Goal: Task Accomplishment & Management: Use online tool/utility

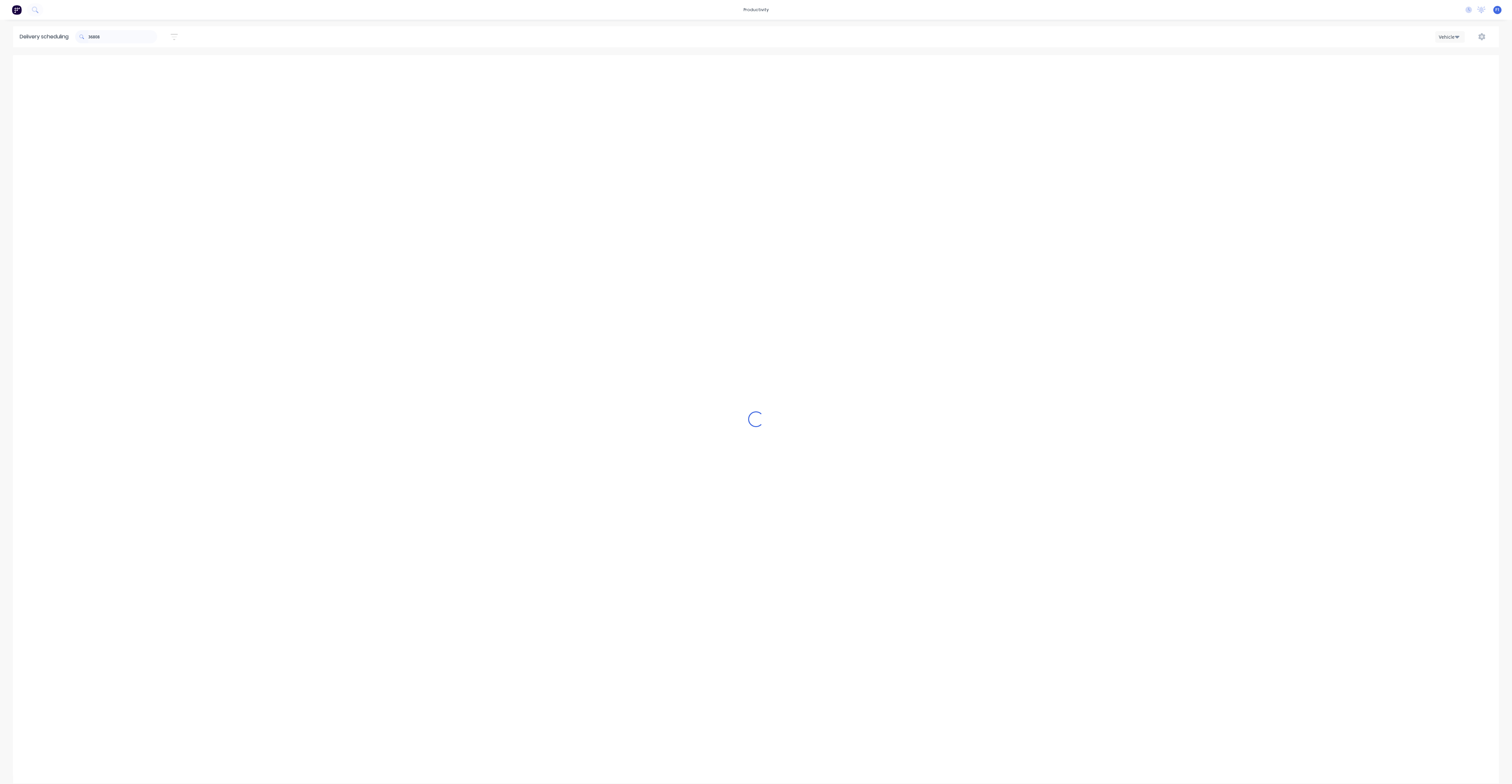
scroll to position [0, 1]
drag, startPoint x: 230, startPoint y: 191, endPoint x: 301, endPoint y: 198, distance: 71.3
drag, startPoint x: 301, startPoint y: 198, endPoint x: 255, endPoint y: 203, distance: 46.3
click at [154, 36] on input "36808" at bounding box center [122, 36] width 69 height 13
type input "3"
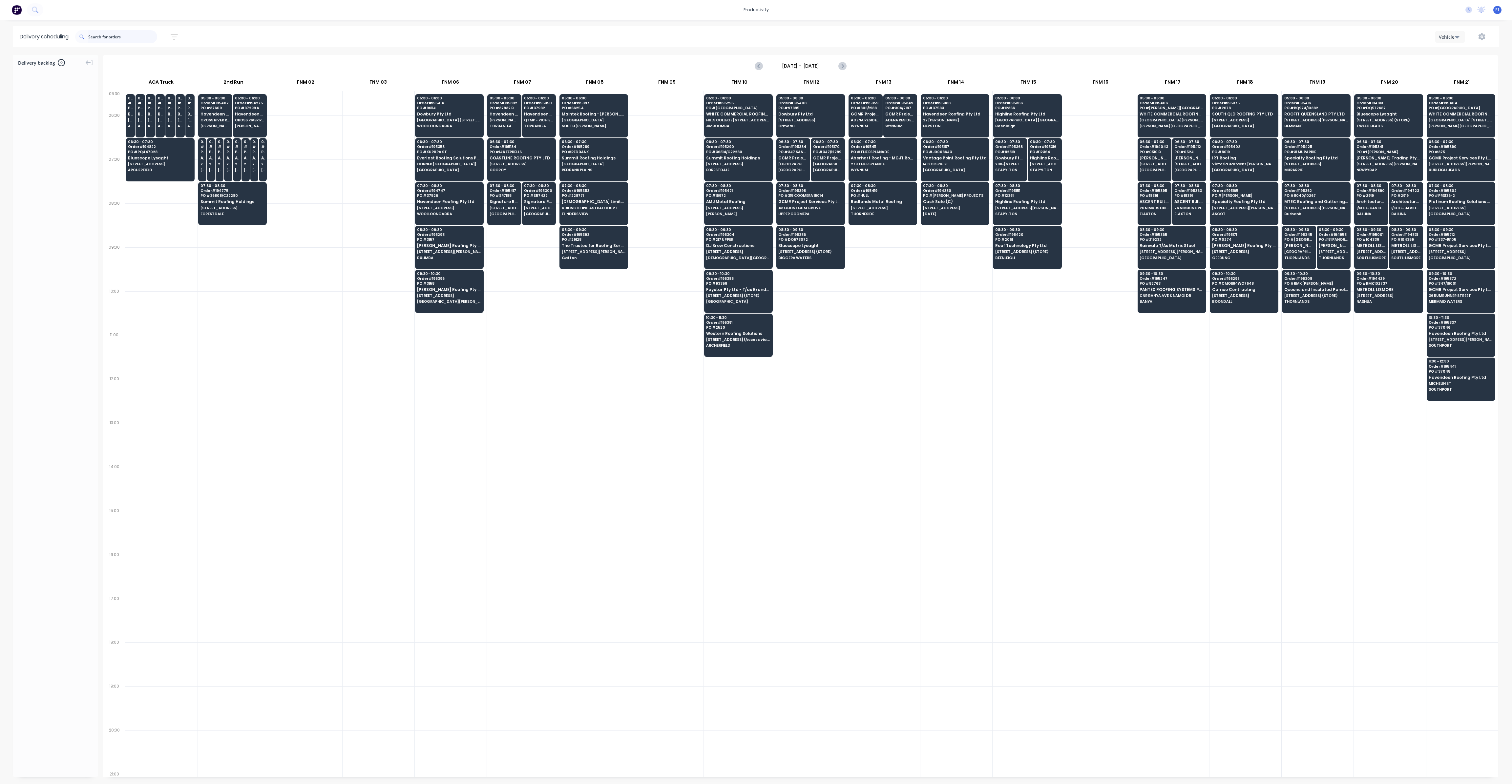
click at [143, 36] on input "text" at bounding box center [122, 36] width 69 height 13
type input "8358"
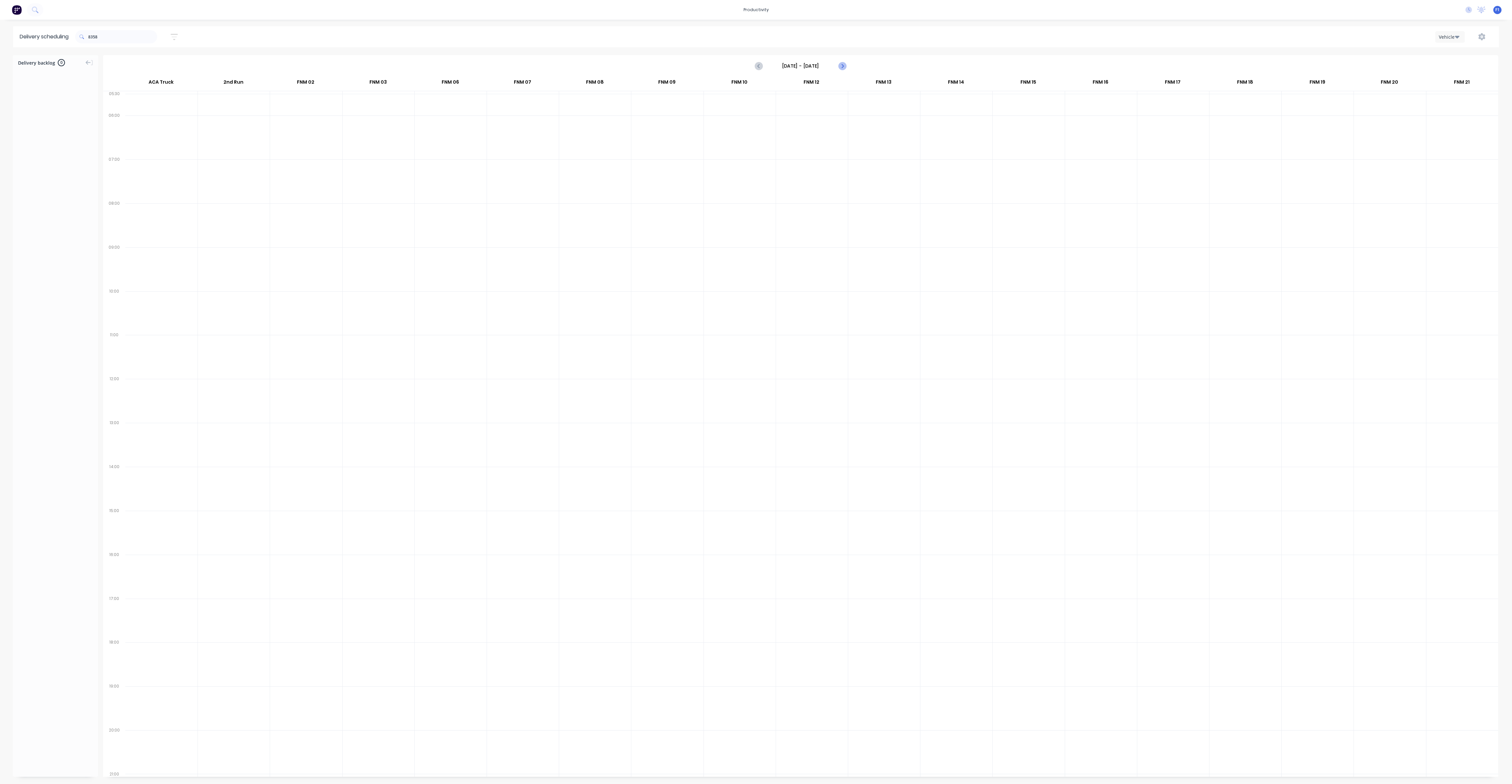
click at [842, 67] on icon "Next page" at bounding box center [842, 66] width 3 height 5
click at [843, 67] on icon "Next page" at bounding box center [842, 66] width 8 height 8
click at [759, 68] on icon "Previous page" at bounding box center [758, 66] width 8 height 8
type input "[DATE] - [DATE]"
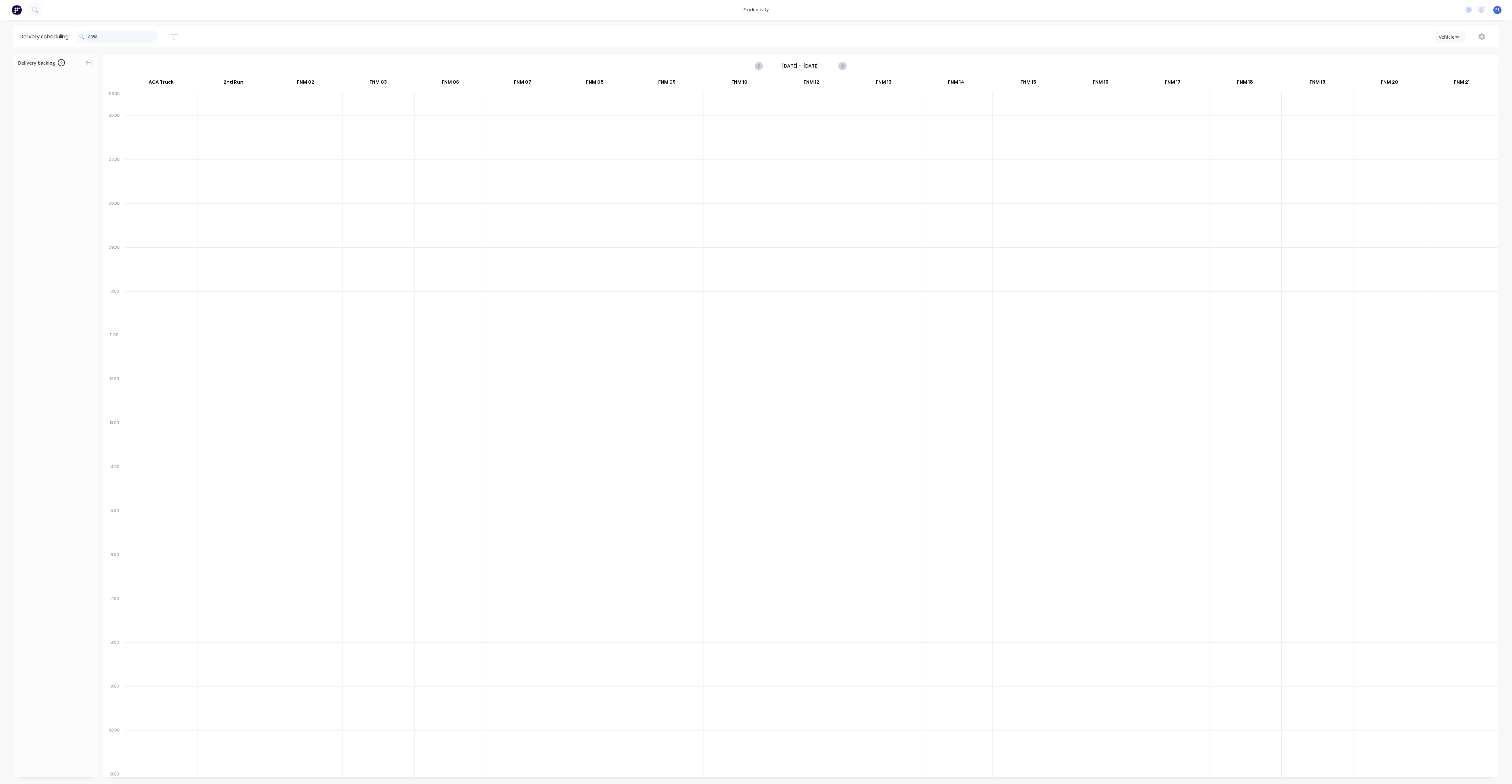
click at [96, 36] on input "8358" at bounding box center [122, 36] width 69 height 13
type input "8358"
click at [841, 66] on icon "Next page" at bounding box center [842, 66] width 8 height 8
click at [762, 66] on icon "Previous page" at bounding box center [758, 66] width 8 height 8
click at [760, 67] on icon "Previous page" at bounding box center [759, 66] width 3 height 5
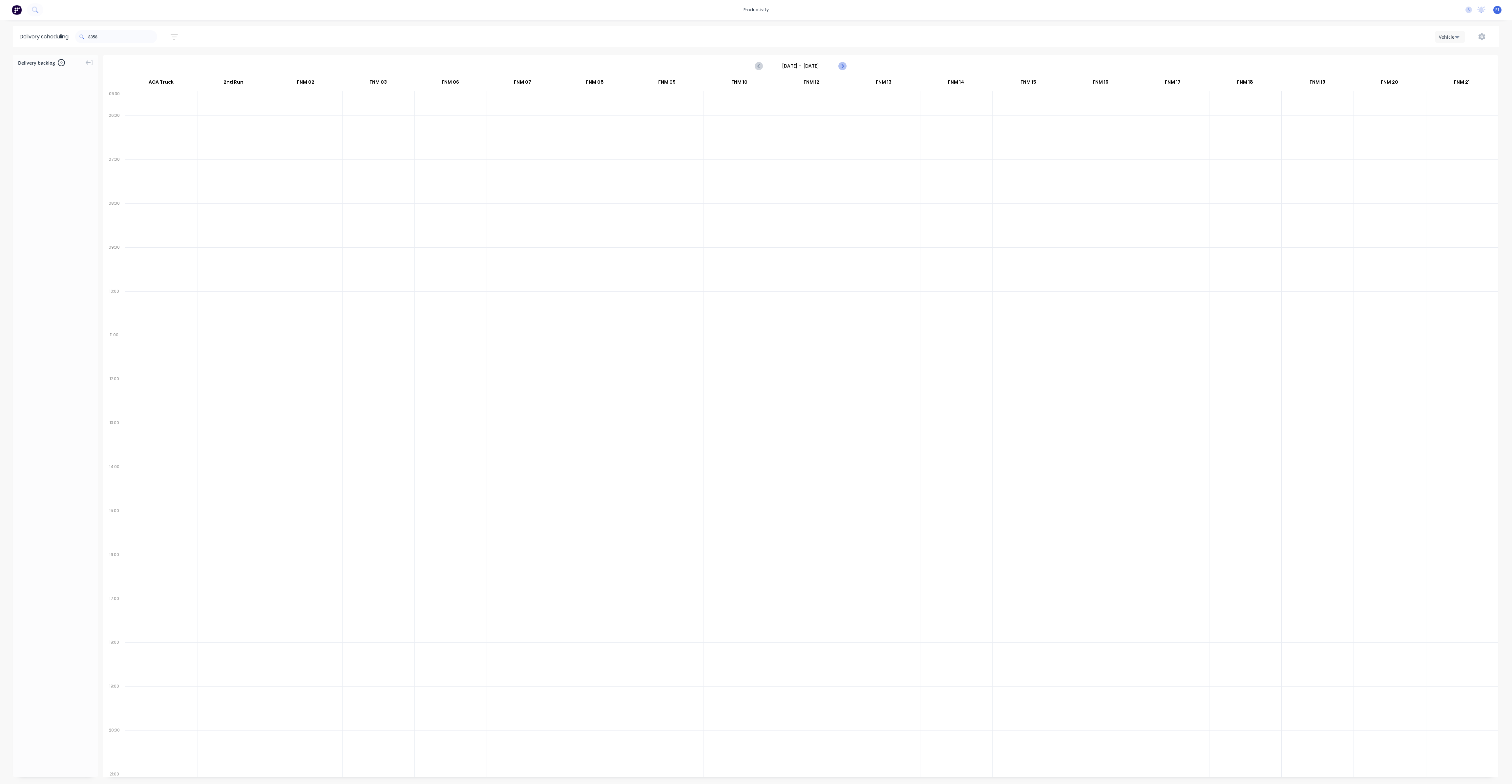
click at [838, 67] on icon "Next page" at bounding box center [842, 66] width 8 height 8
type input "[DATE] - [DATE]"
drag, startPoint x: 112, startPoint y: 38, endPoint x: 43, endPoint y: 33, distance: 69.2
click at [49, 30] on header "Delivery scheduling 8358 [DATE] - [DATE] Sort by Most recent Created date Requi…" at bounding box center [755, 37] width 1486 height 21
type input "280"
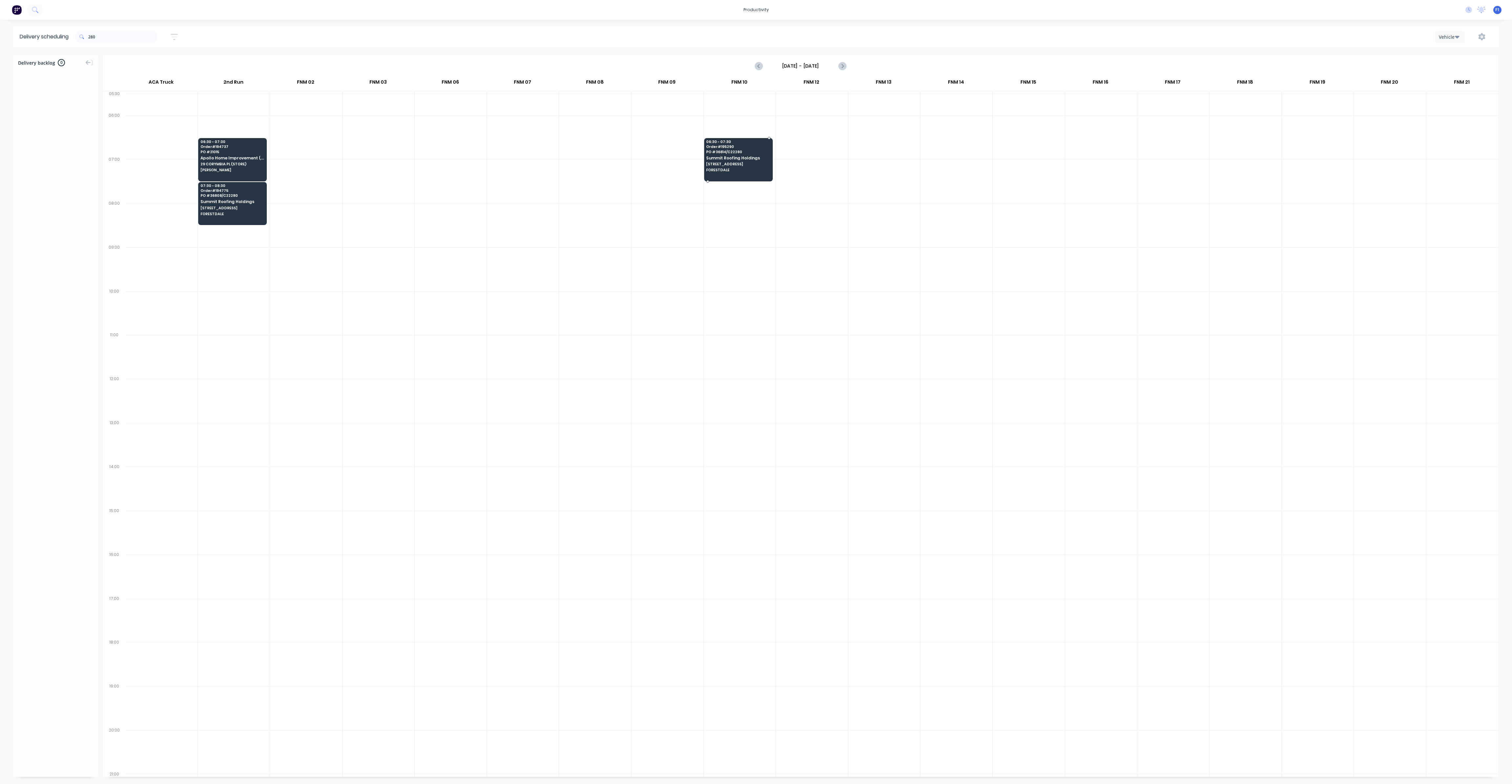
click at [726, 165] on span "[STREET_ADDRESS]" at bounding box center [738, 164] width 63 height 4
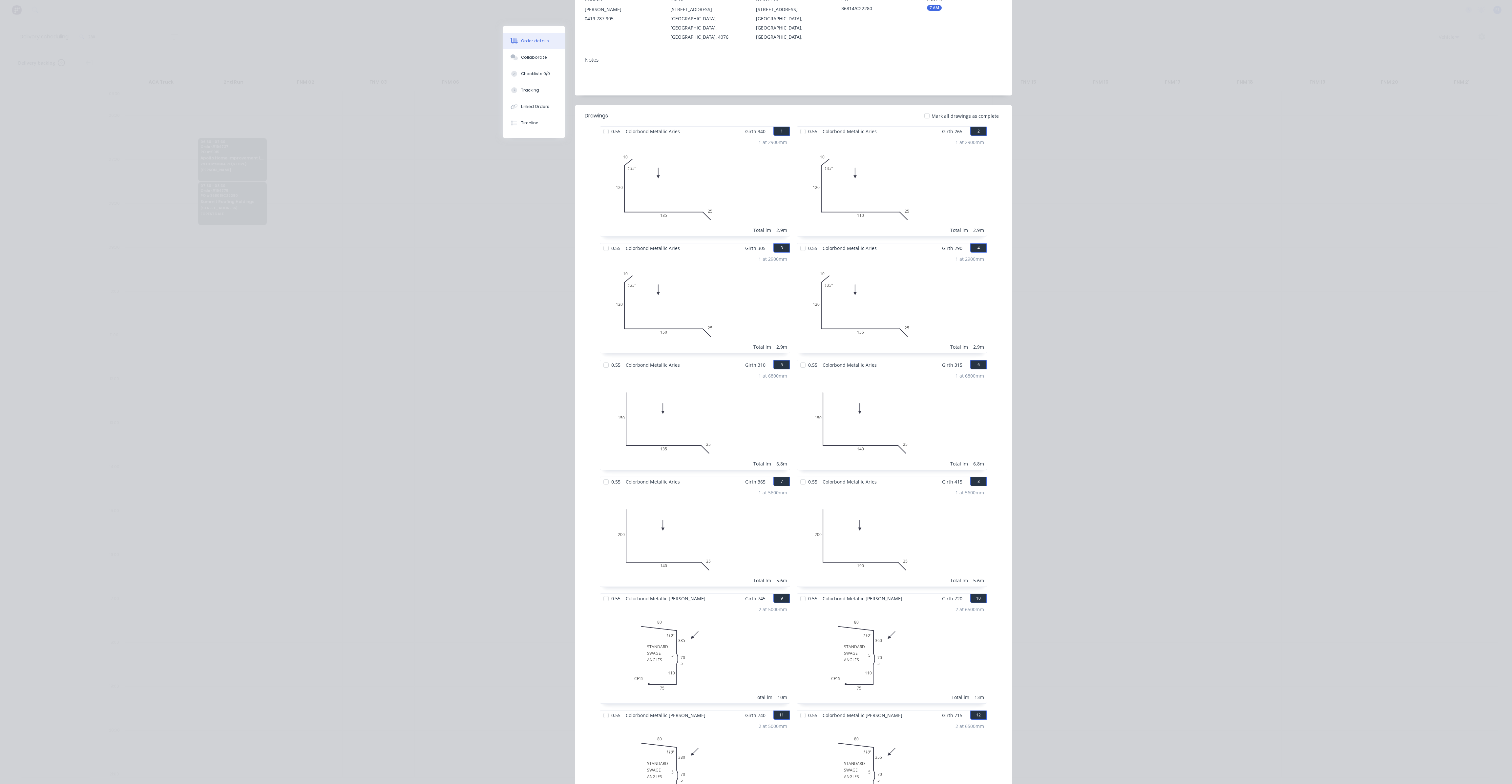
scroll to position [4, 0]
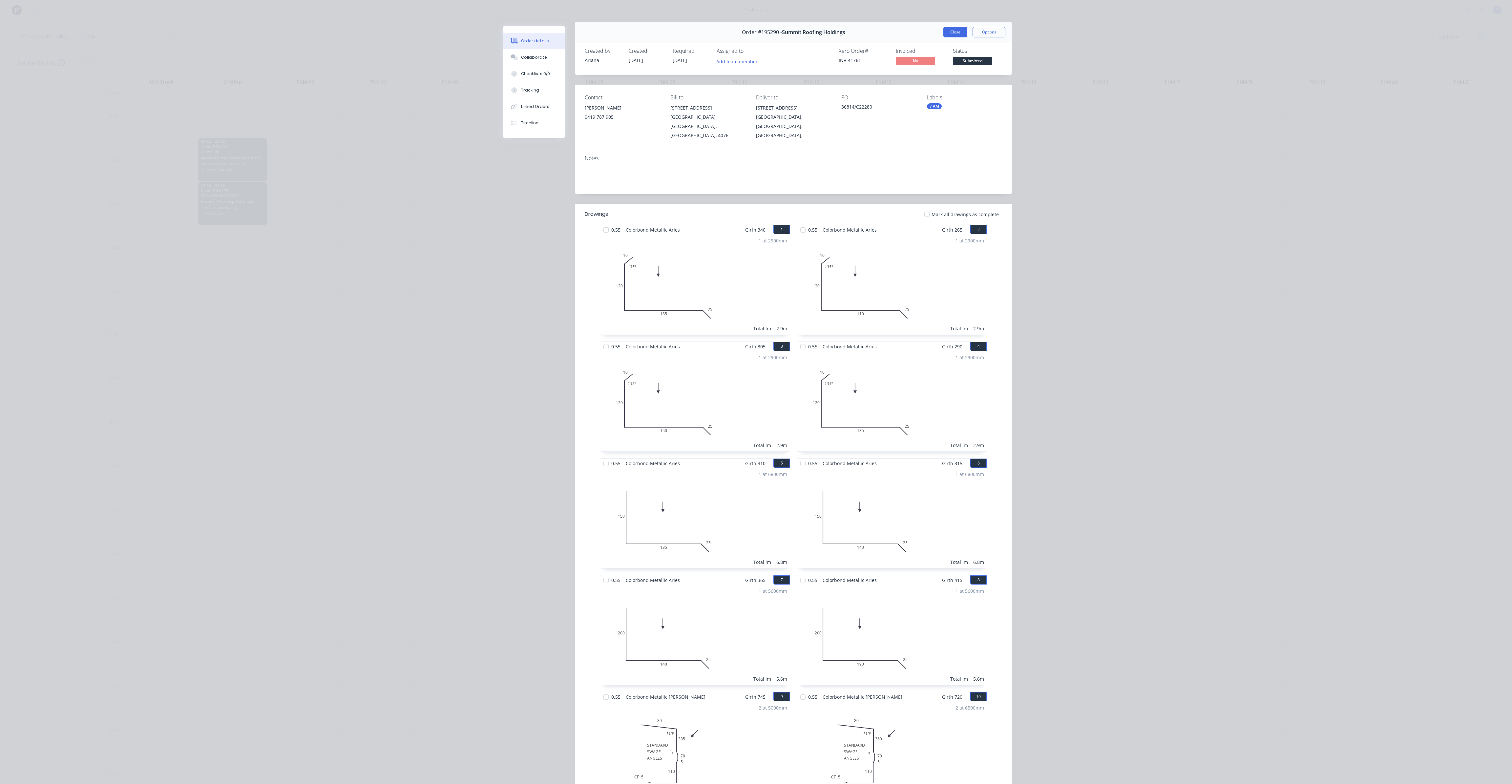
click at [949, 31] on button "Close" at bounding box center [955, 32] width 24 height 11
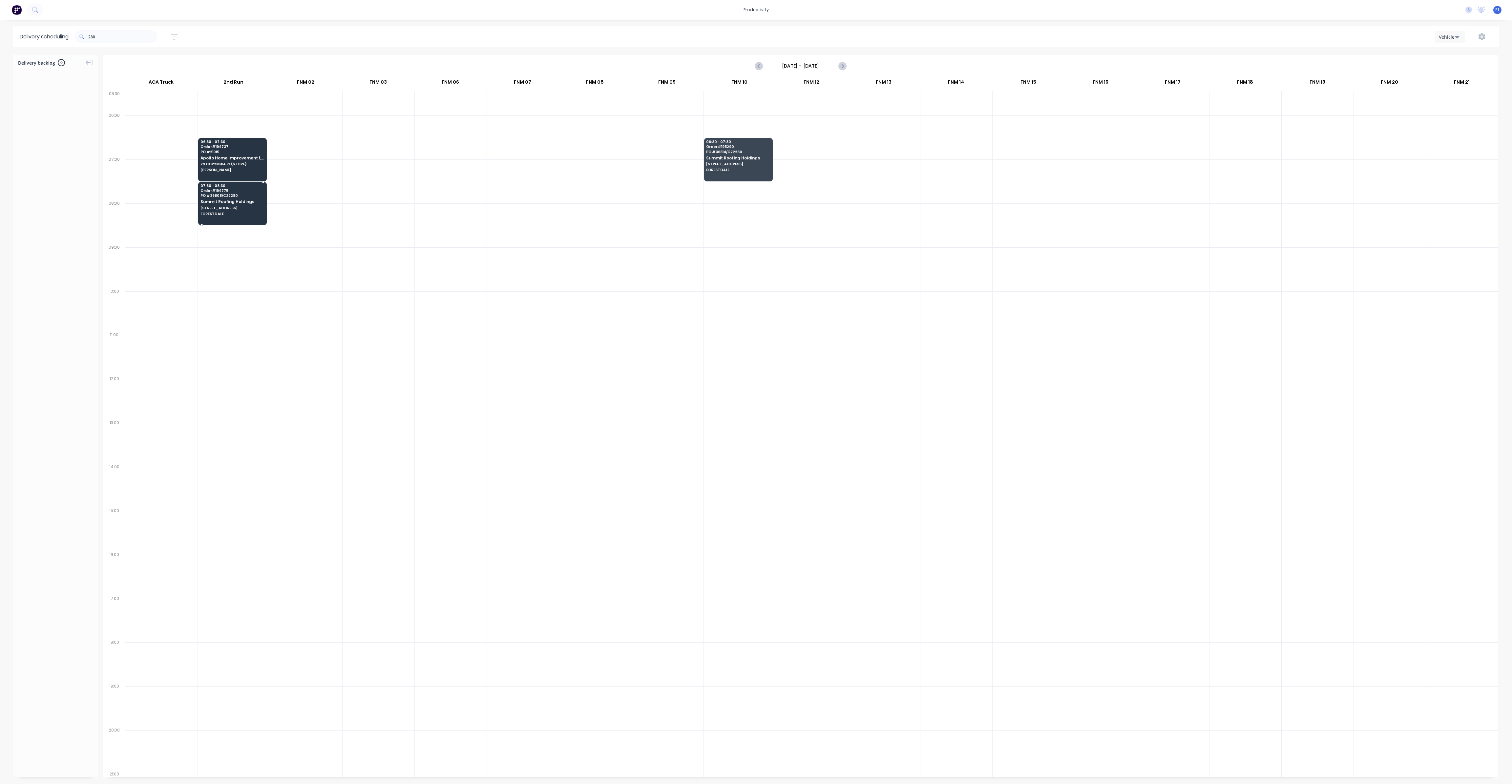
click at [217, 202] on span "Summit Roofing Holdings" at bounding box center [232, 201] width 63 height 4
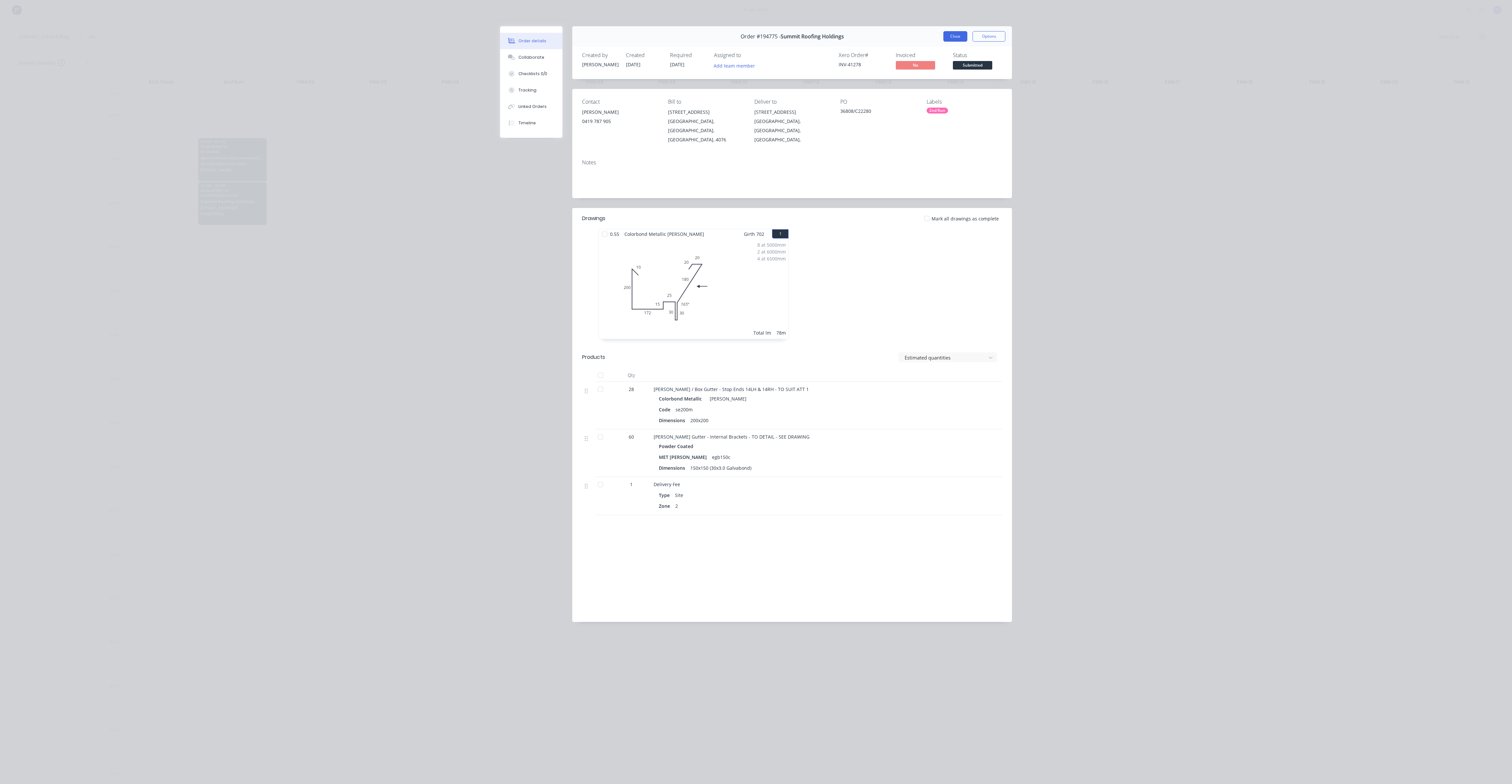
click at [956, 40] on button "Close" at bounding box center [955, 36] width 24 height 11
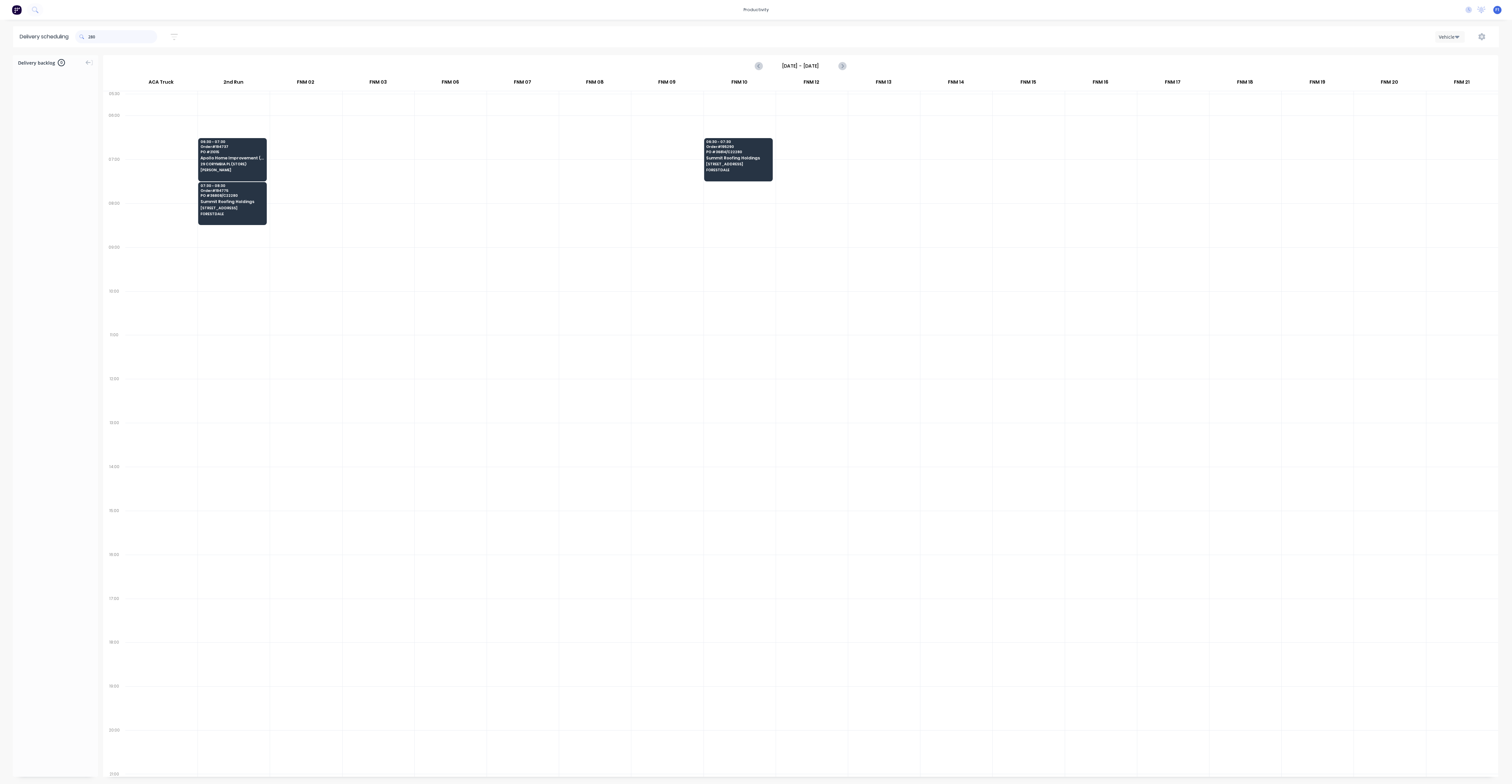
drag, startPoint x: 143, startPoint y: 36, endPoint x: 54, endPoint y: 38, distance: 89.0
click at [54, 38] on header "Delivery scheduling 280 [DATE] - [DATE] Sort by Most recent Created date Requir…" at bounding box center [755, 37] width 1486 height 21
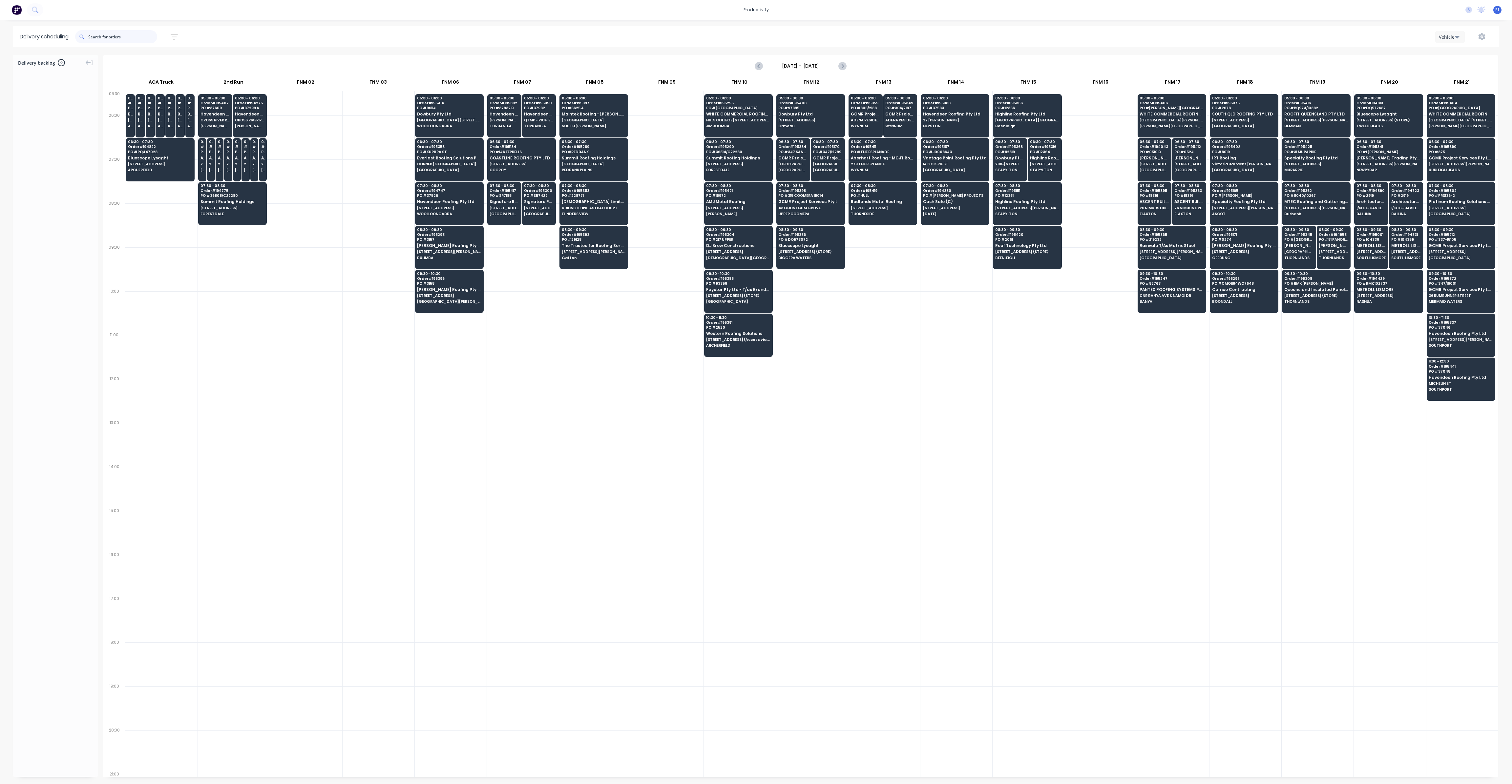
click at [135, 38] on input "text" at bounding box center [122, 36] width 69 height 13
type input "summ"
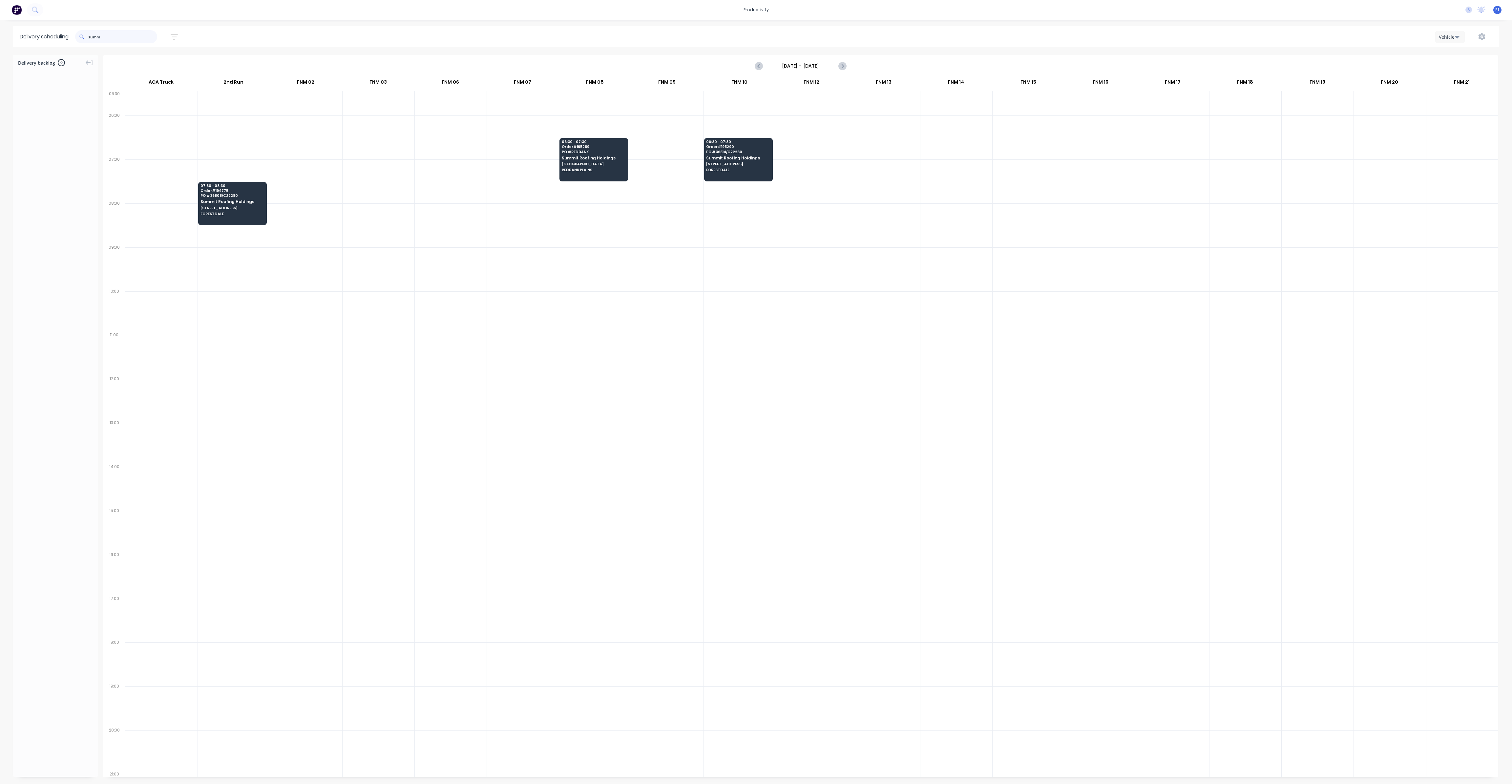
drag, startPoint x: 113, startPoint y: 39, endPoint x: 70, endPoint y: 36, distance: 43.1
click at [70, 36] on header "Delivery scheduling summ [DATE] - [DATE] Sort by Most recent Created date Requi…" at bounding box center [755, 37] width 1486 height 21
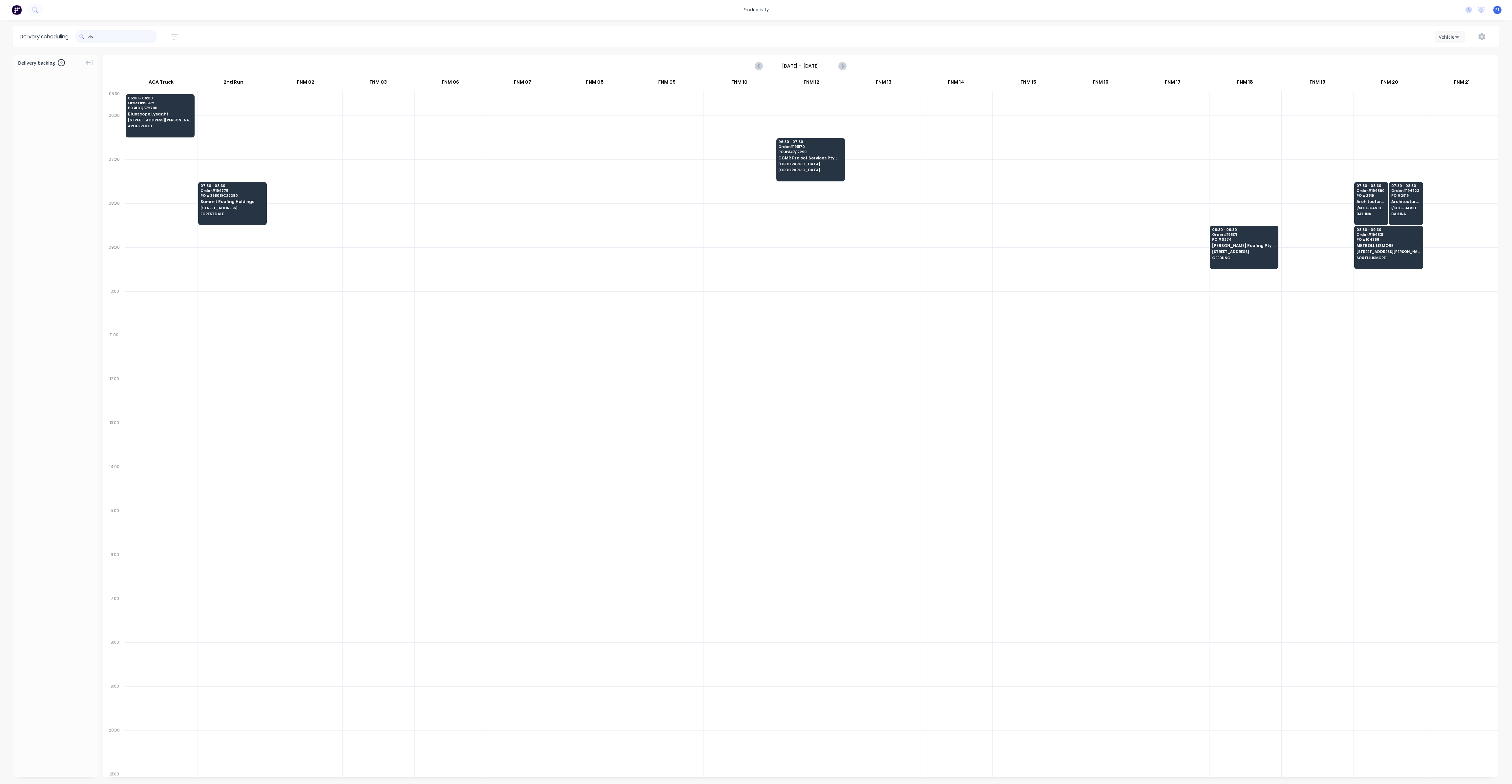
type input "d"
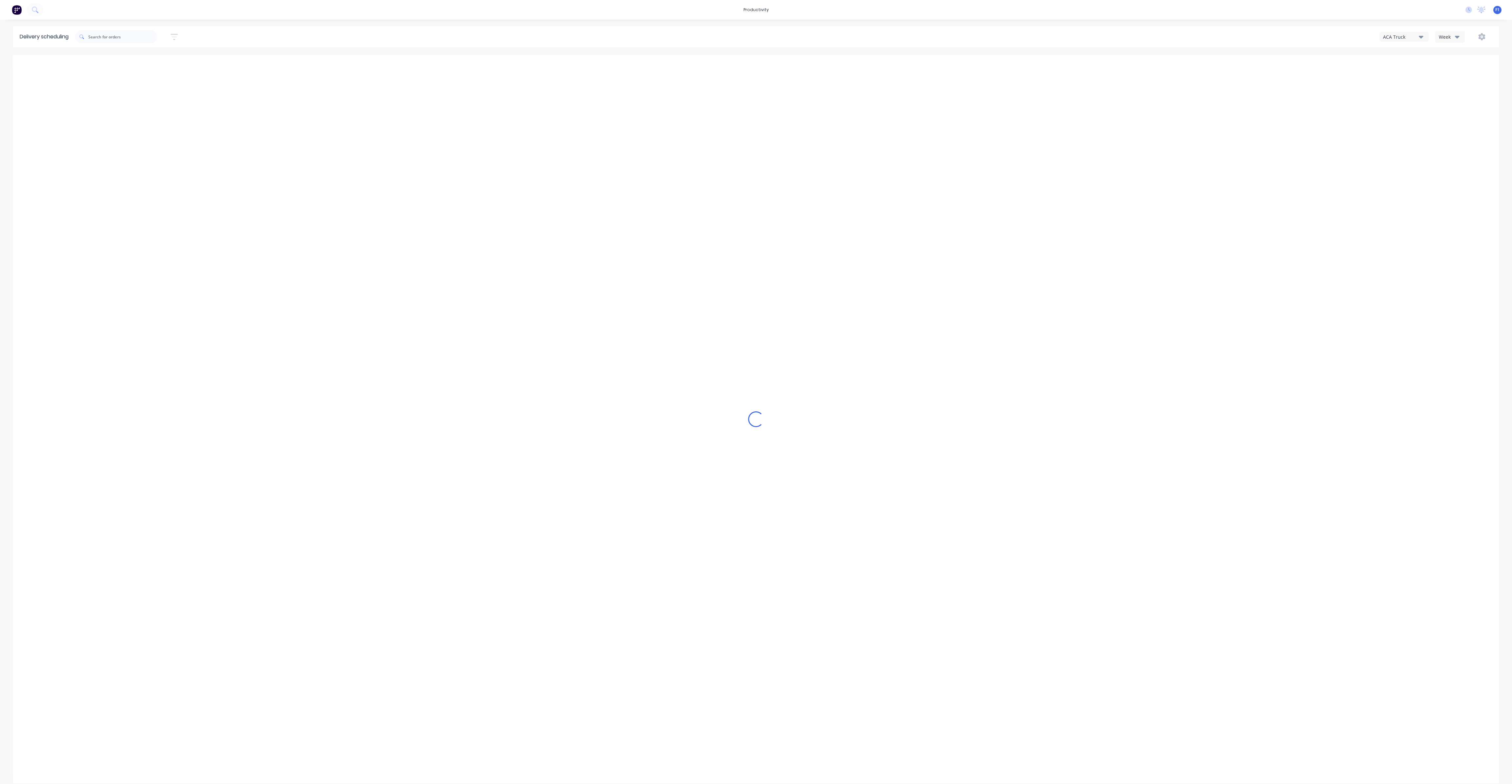
click at [1462, 34] on button "Week" at bounding box center [1450, 37] width 29 height 12
click at [1450, 66] on div "Vehicle" at bounding box center [1468, 67] width 65 height 13
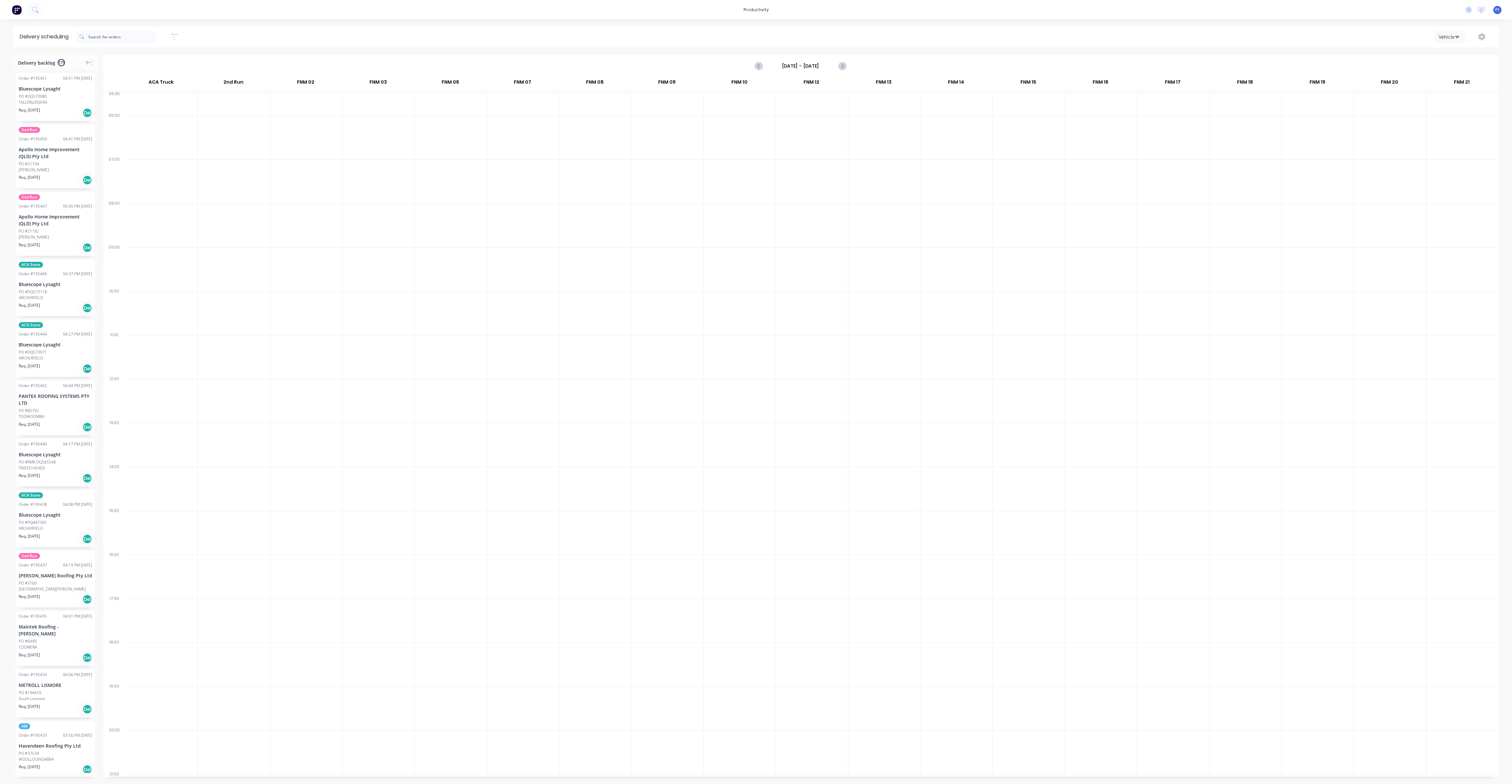
click at [798, 66] on input "Sunday - 12/10/25" at bounding box center [801, 66] width 65 height 10
click at [805, 123] on div "14" at bounding box center [804, 124] width 10 height 10
type input "[DATE] - [DATE]"
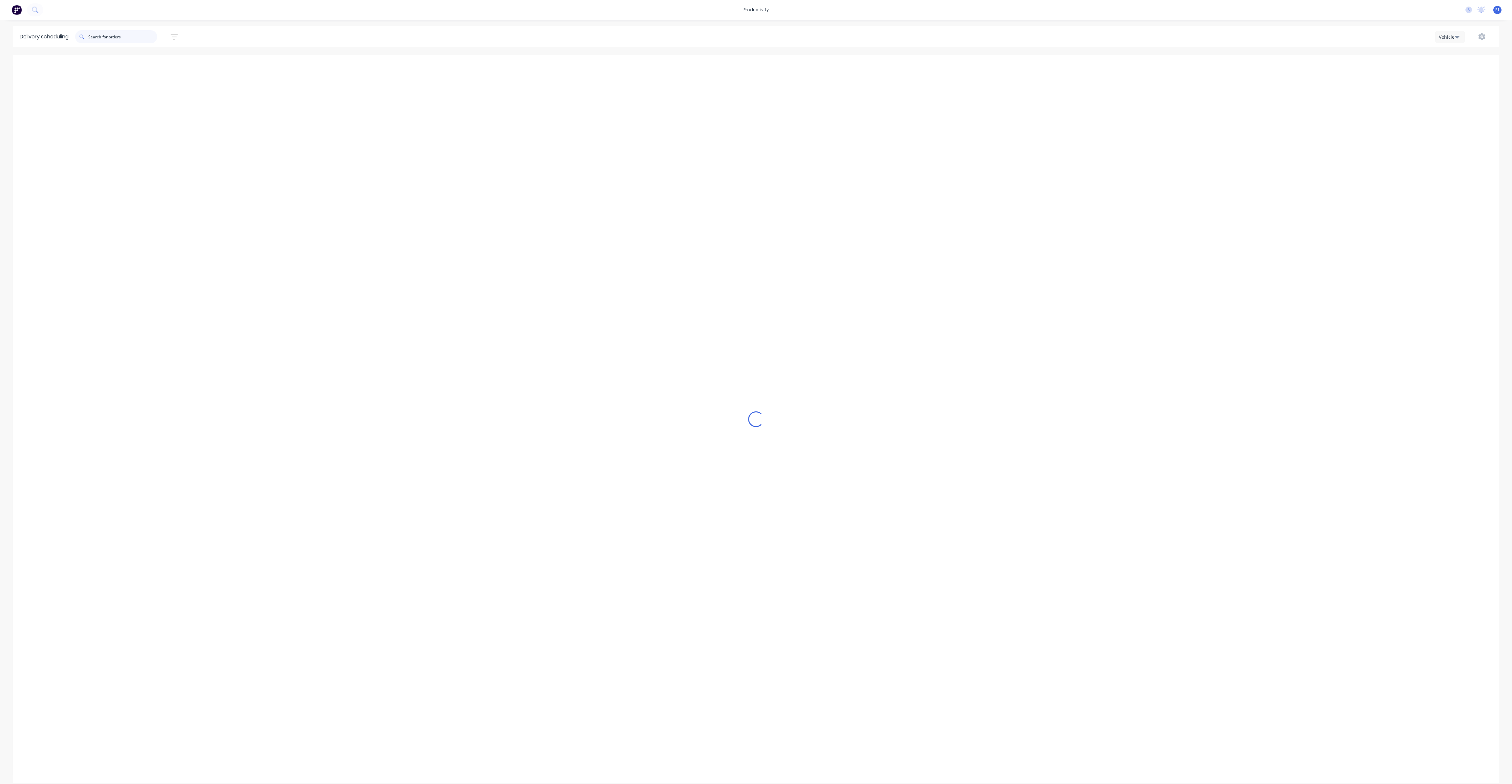
click at [106, 35] on input "text" at bounding box center [122, 36] width 69 height 13
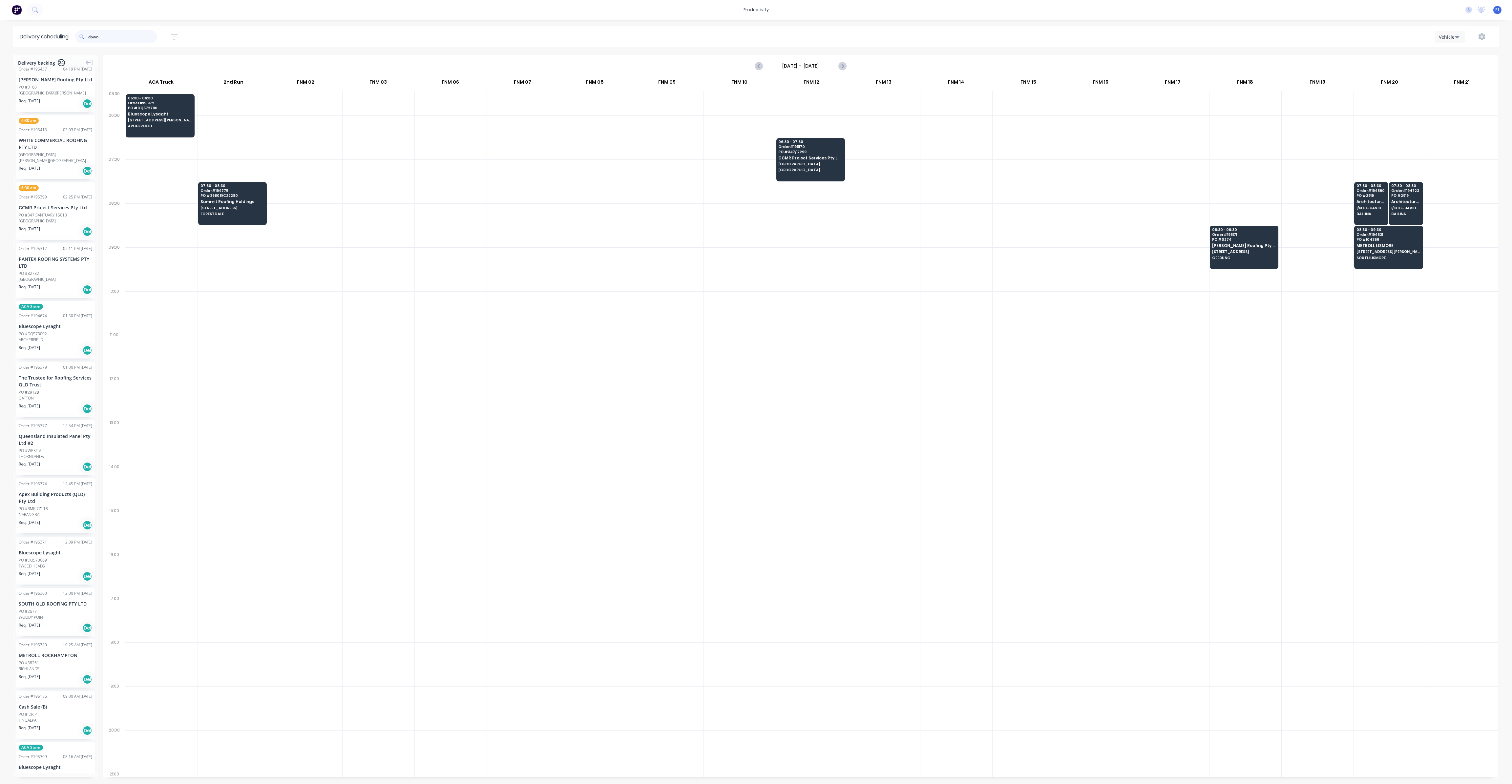
scroll to position [0, 0]
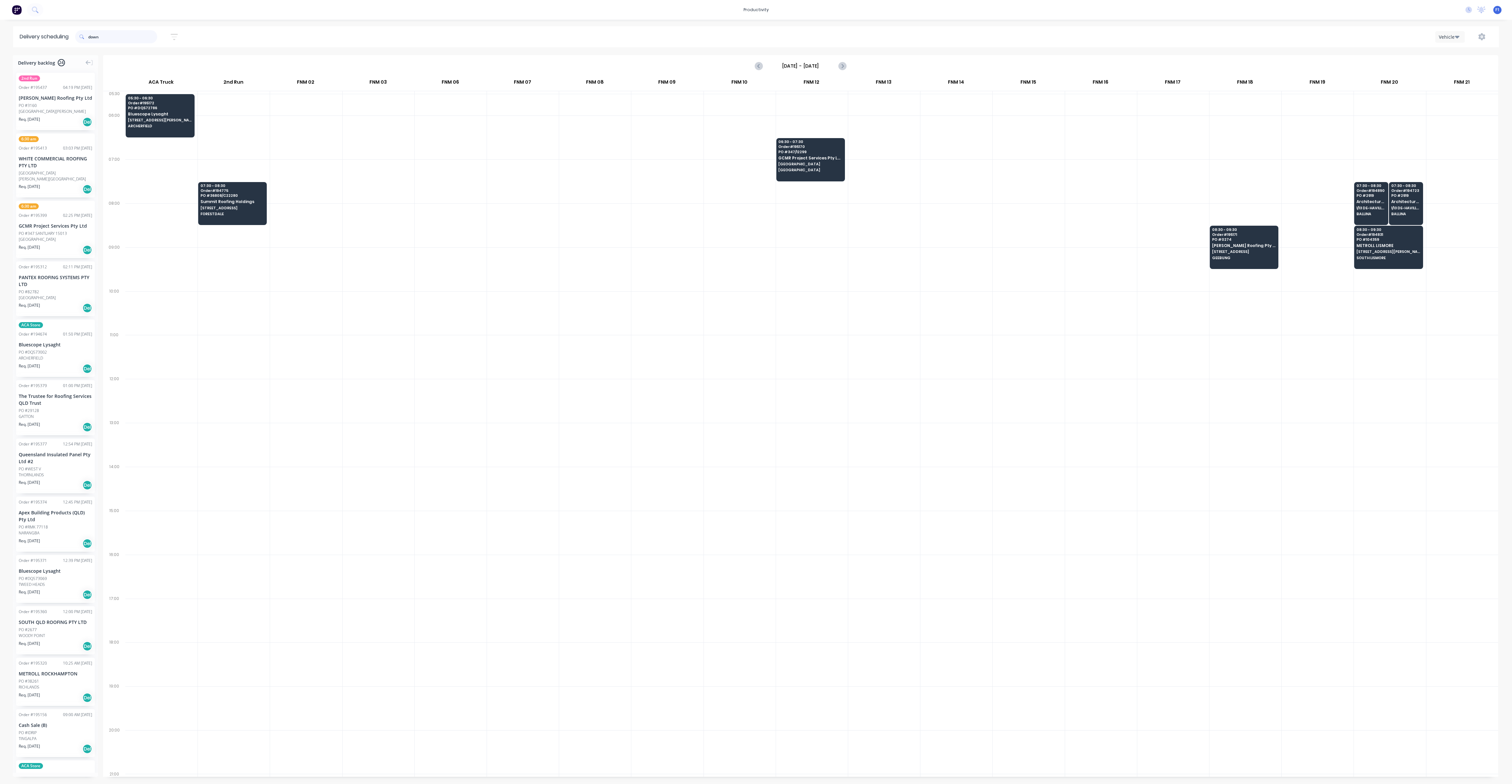
click at [108, 35] on input "down" at bounding box center [122, 36] width 69 height 13
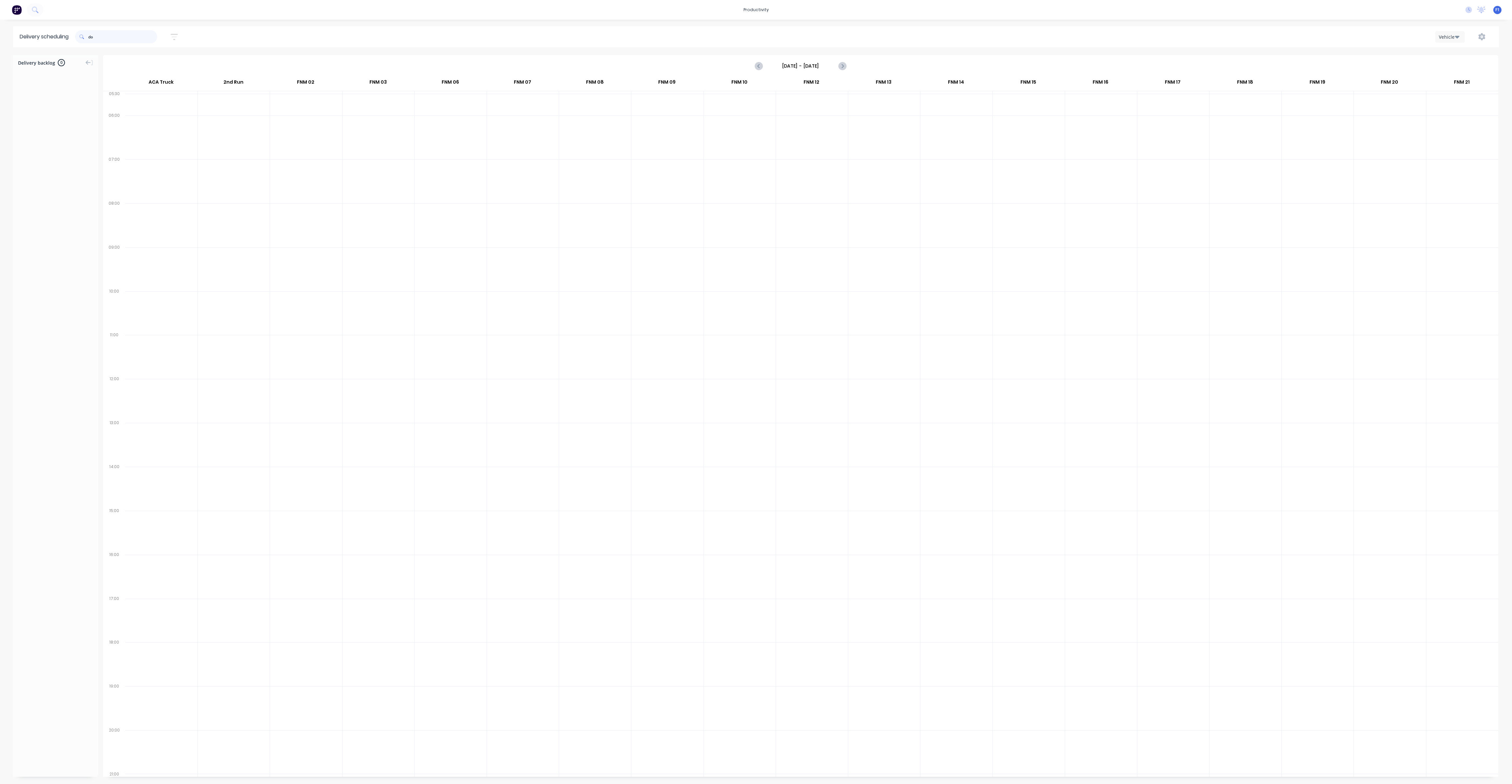
type input "d"
type input "t"
